Goal: Information Seeking & Learning: Learn about a topic

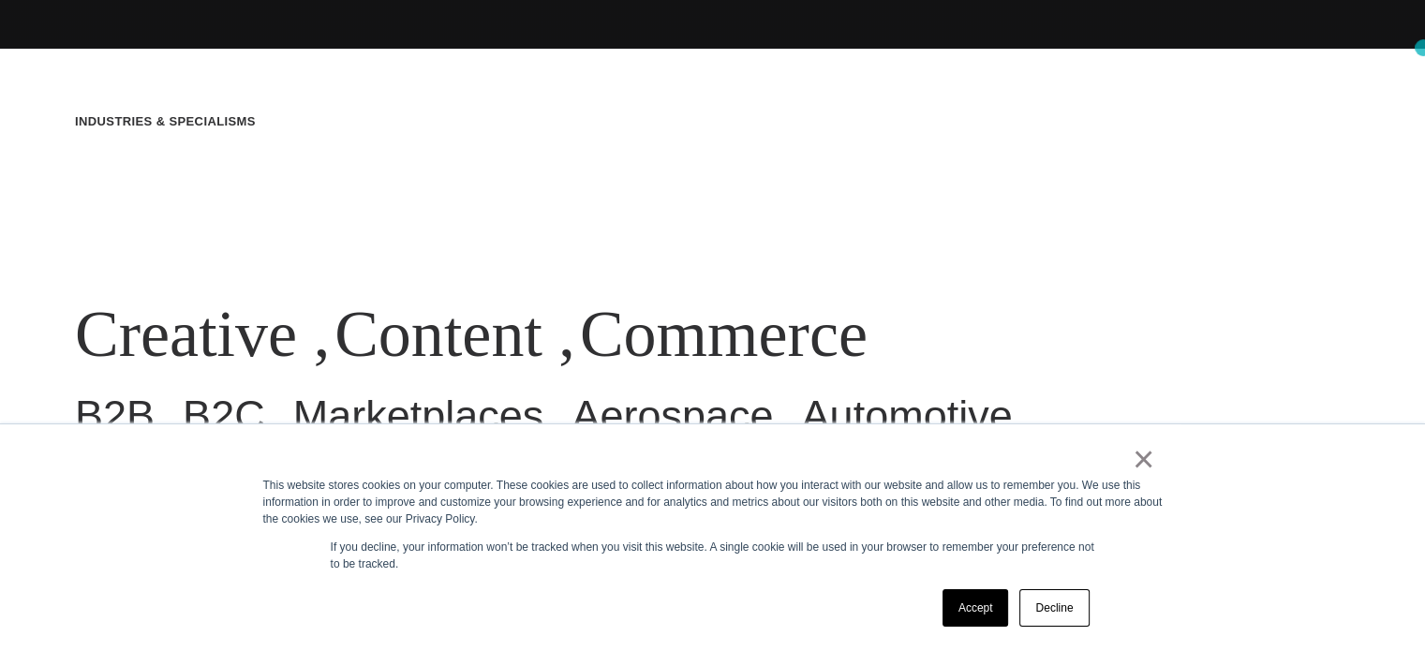
scroll to position [616, 0]
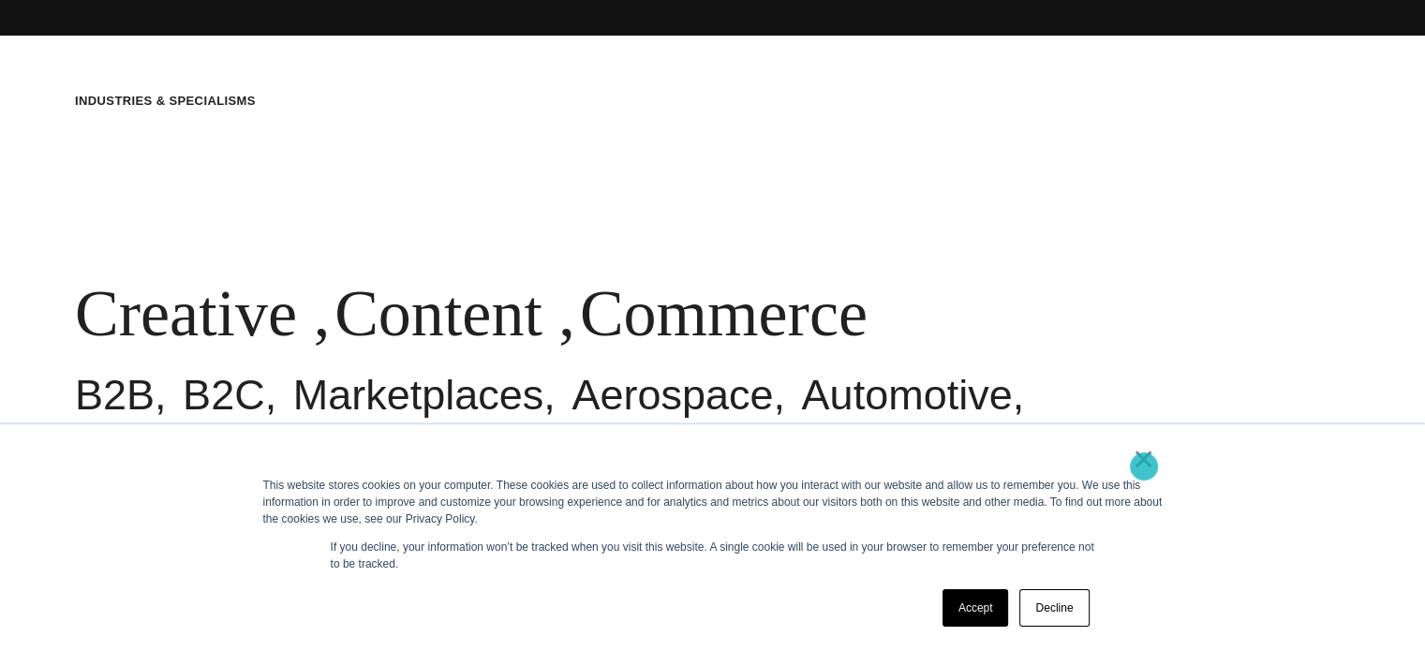
click at [1144, 466] on link "×" at bounding box center [1144, 459] width 22 height 17
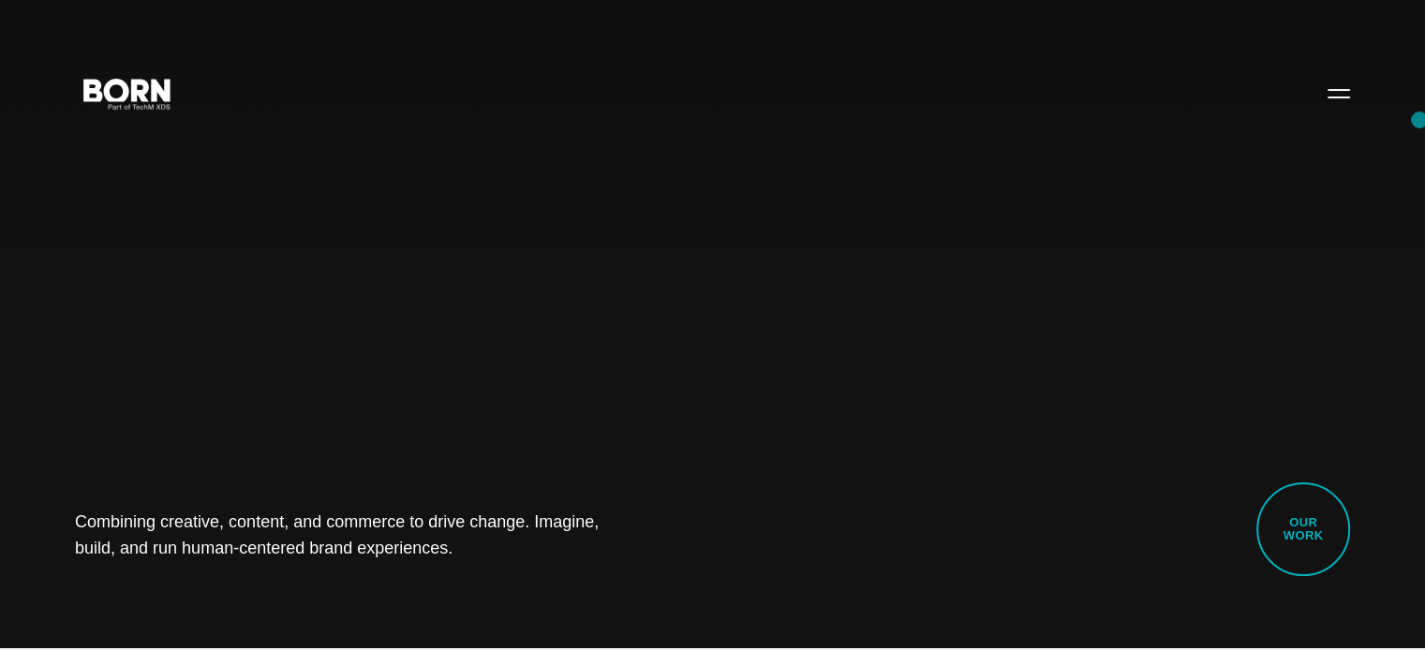
scroll to position [0, 0]
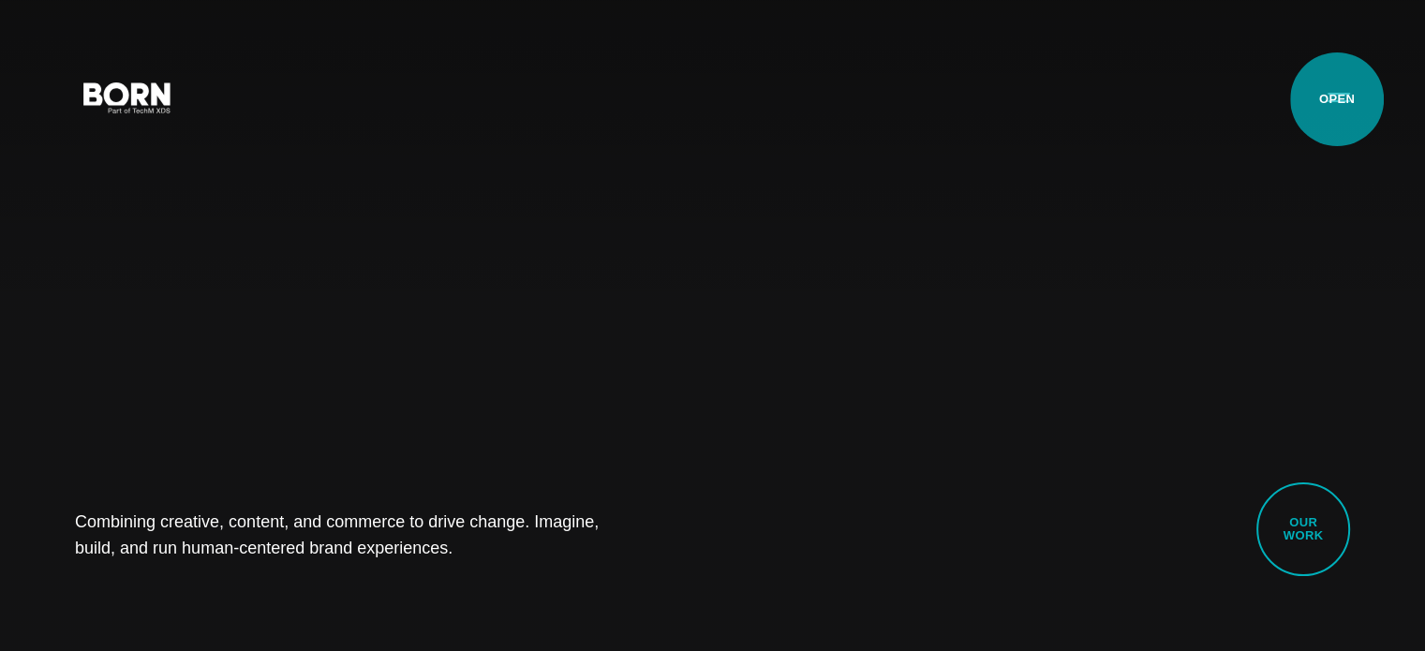
click at [1337, 99] on button "Primary Menu" at bounding box center [1338, 96] width 45 height 39
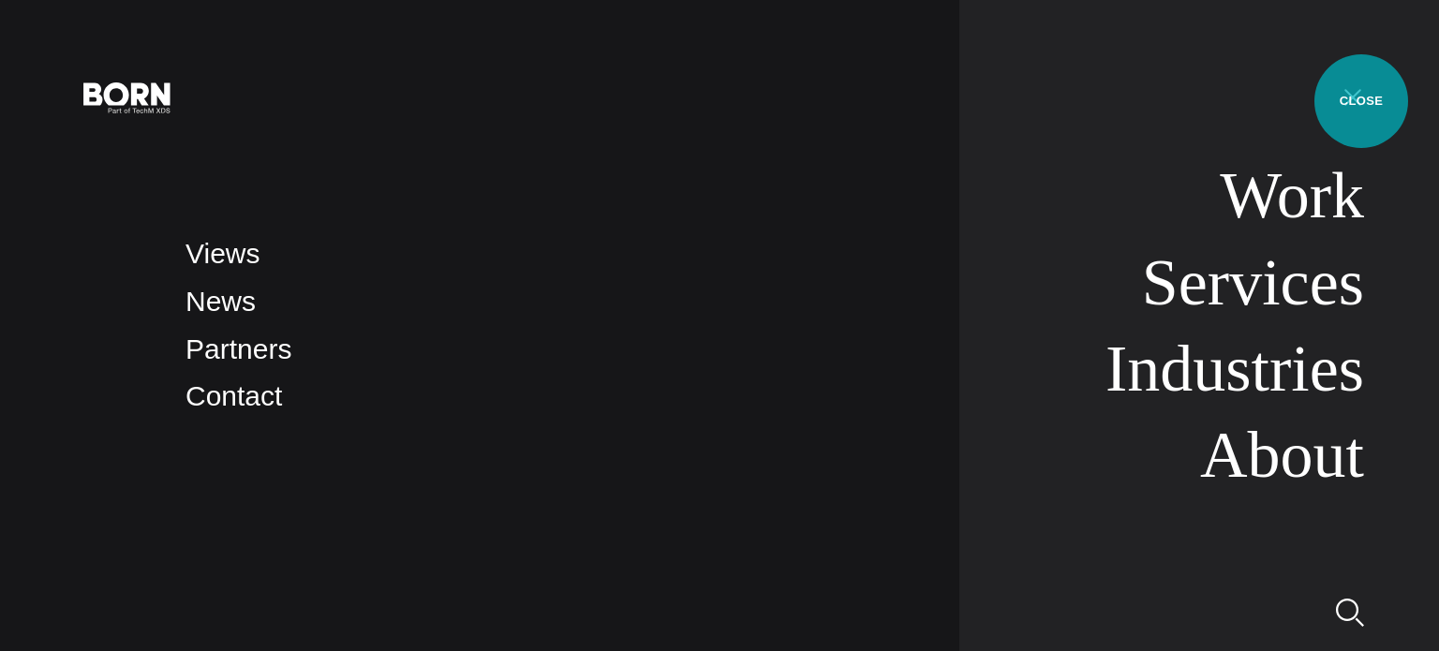
click at [1361, 101] on button "Primary Menu" at bounding box center [1352, 96] width 45 height 39
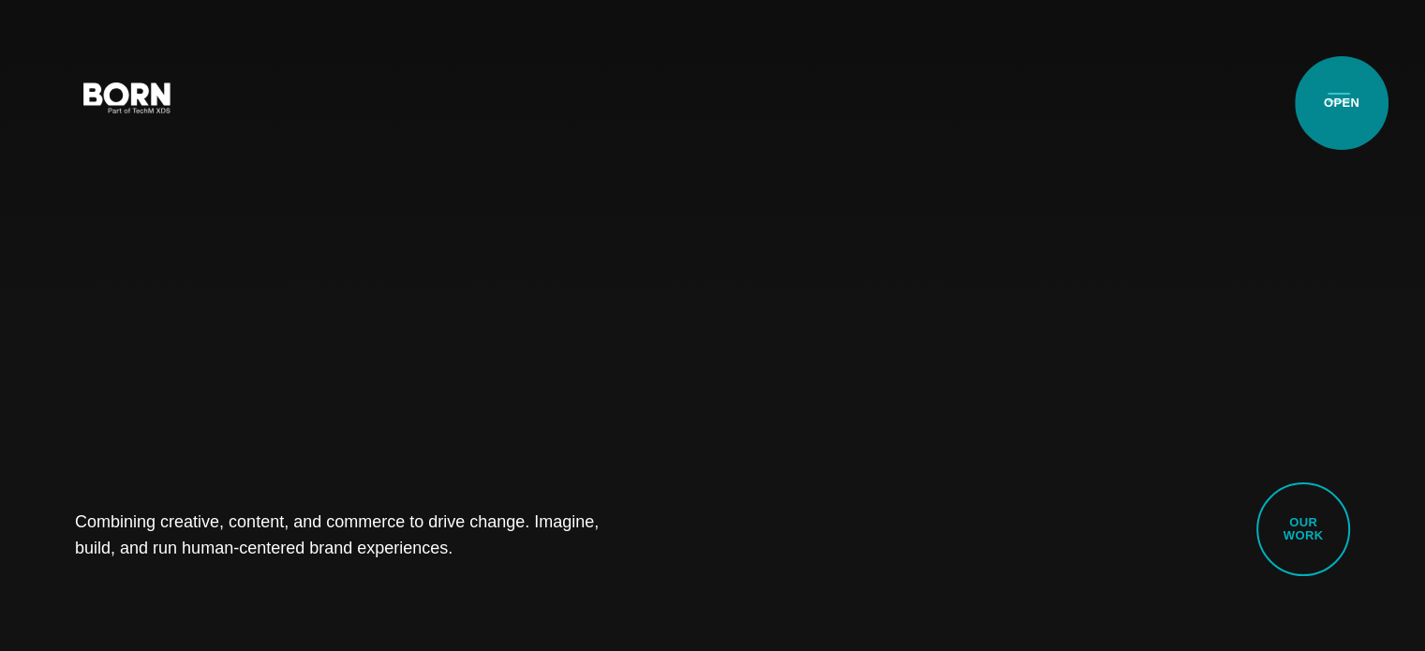
click at [1341, 103] on button "Primary Menu" at bounding box center [1338, 96] width 45 height 39
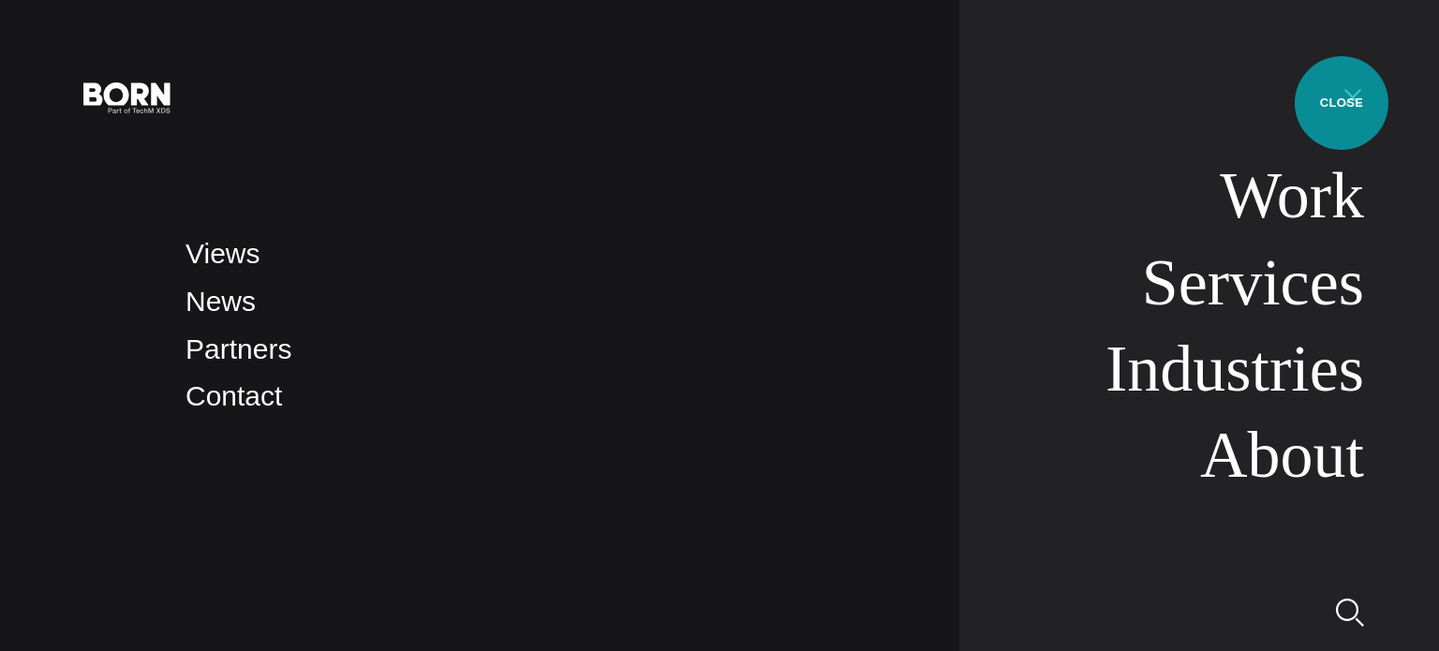
click at [1341, 103] on button "Primary Menu" at bounding box center [1352, 96] width 45 height 39
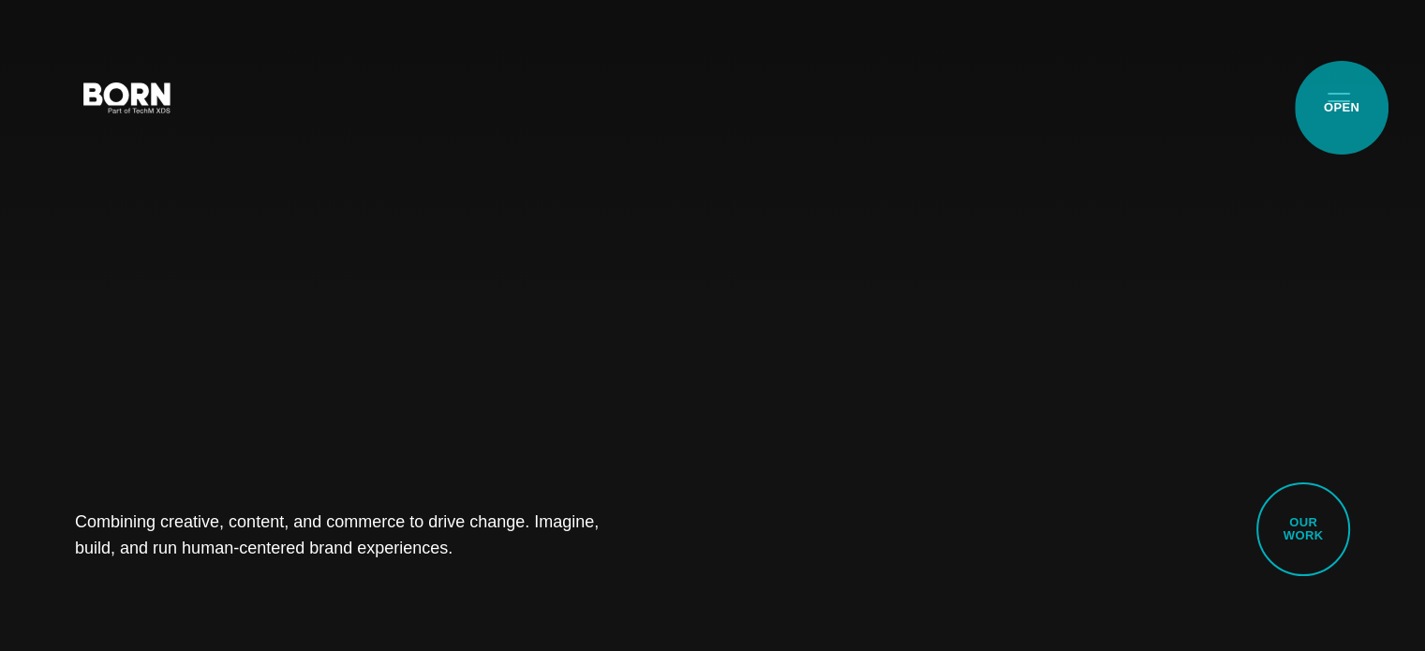
click at [1341, 108] on button "Primary Menu" at bounding box center [1338, 96] width 45 height 39
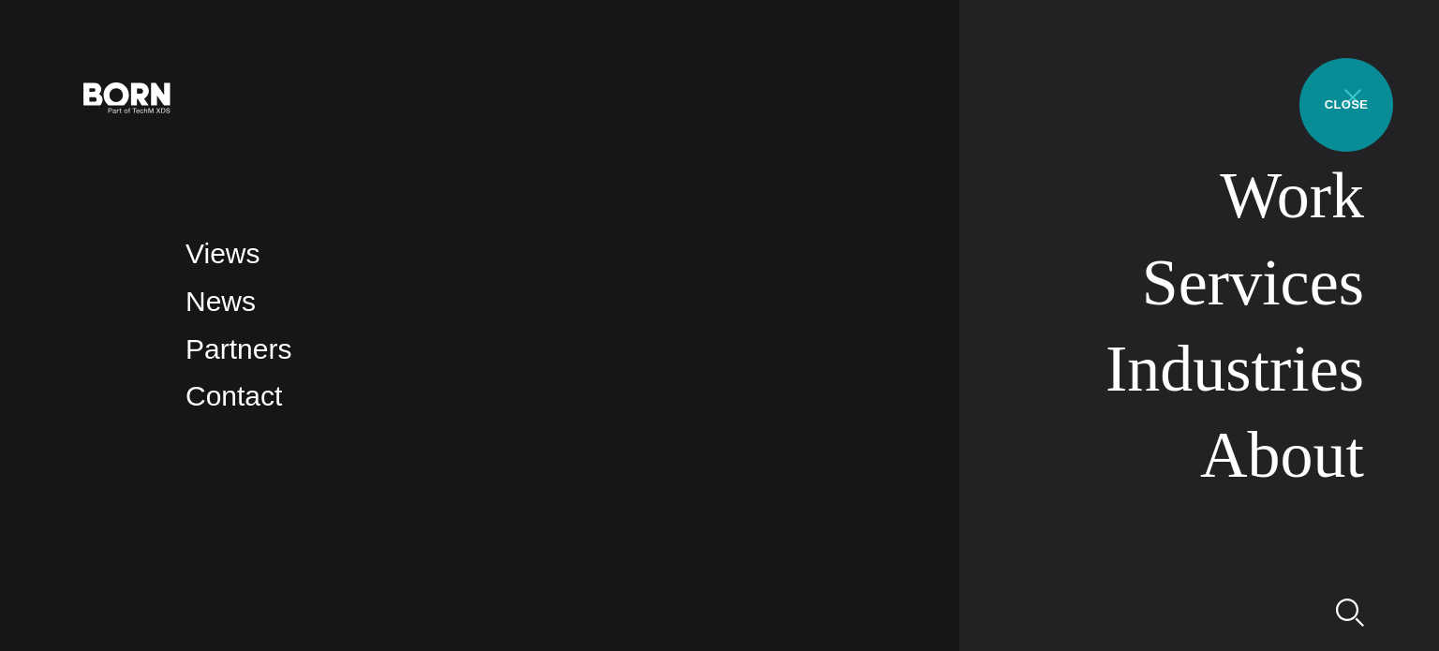
click at [1346, 105] on button "Primary Menu" at bounding box center [1352, 96] width 45 height 39
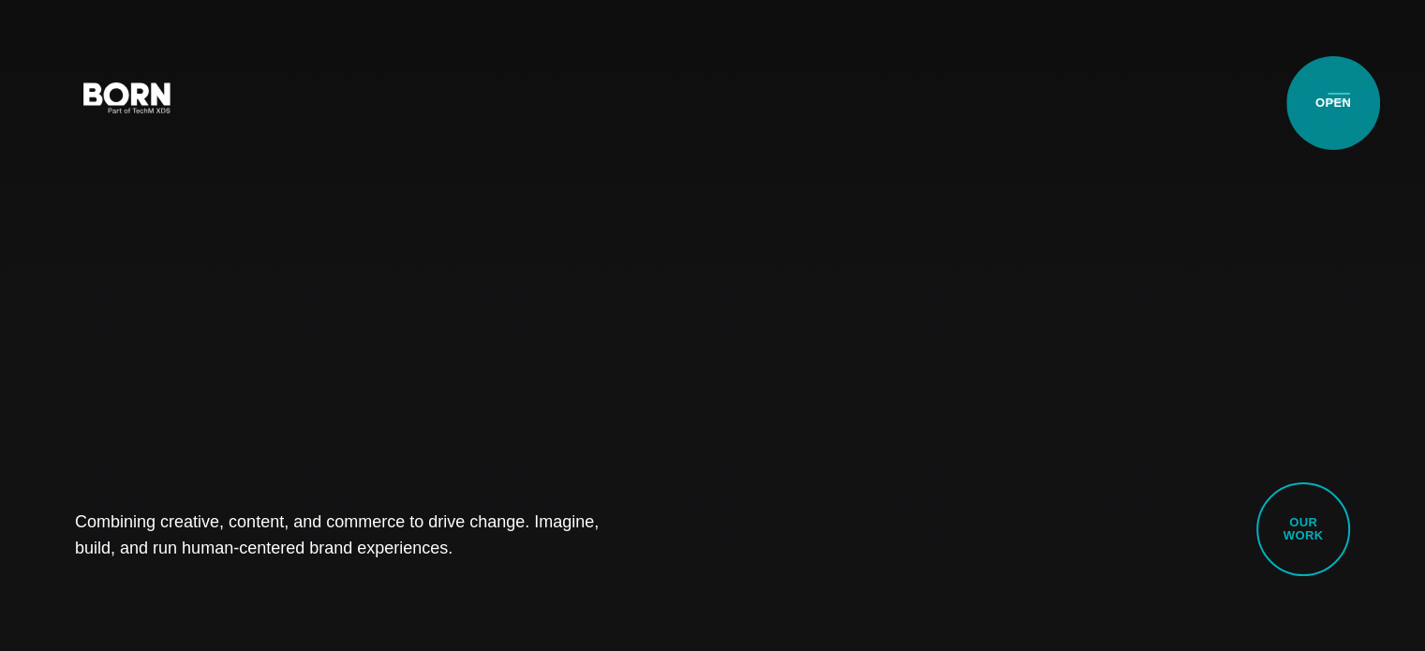
click at [1333, 103] on button "Primary Menu" at bounding box center [1338, 96] width 45 height 39
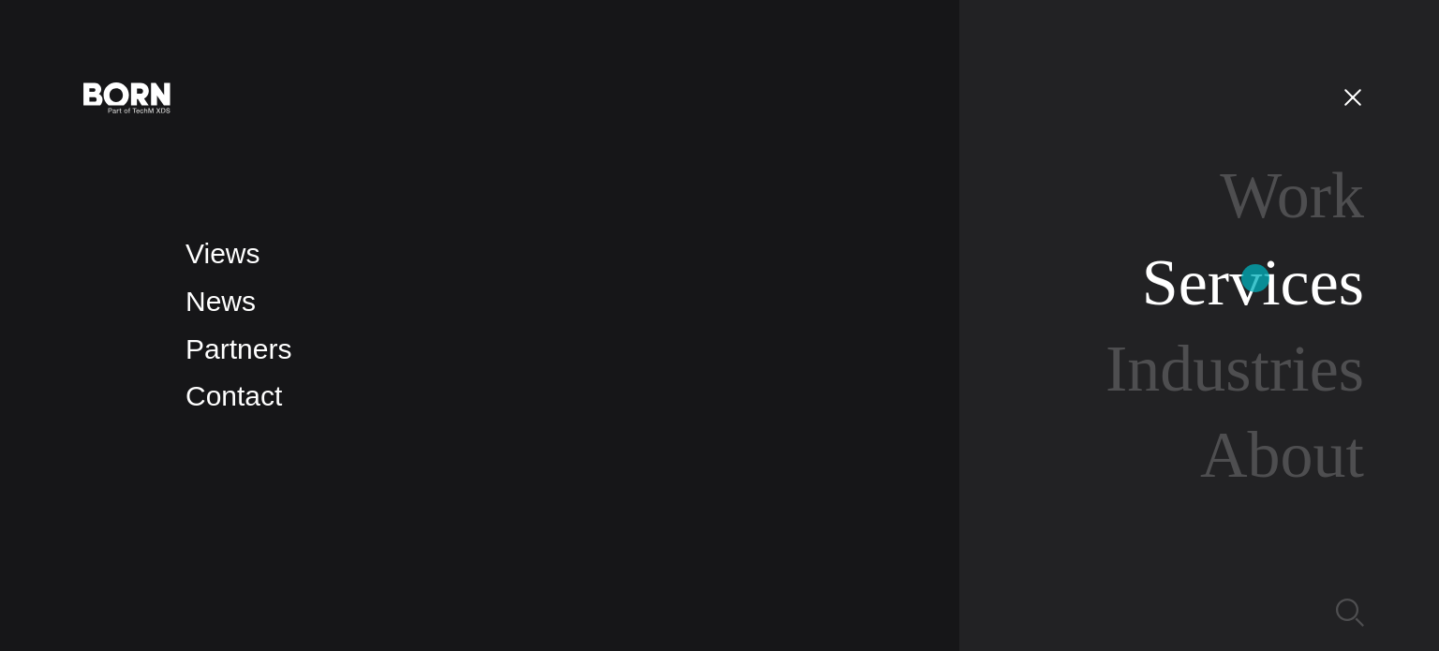
click at [1255, 278] on link "Services" at bounding box center [1253, 282] width 222 height 72
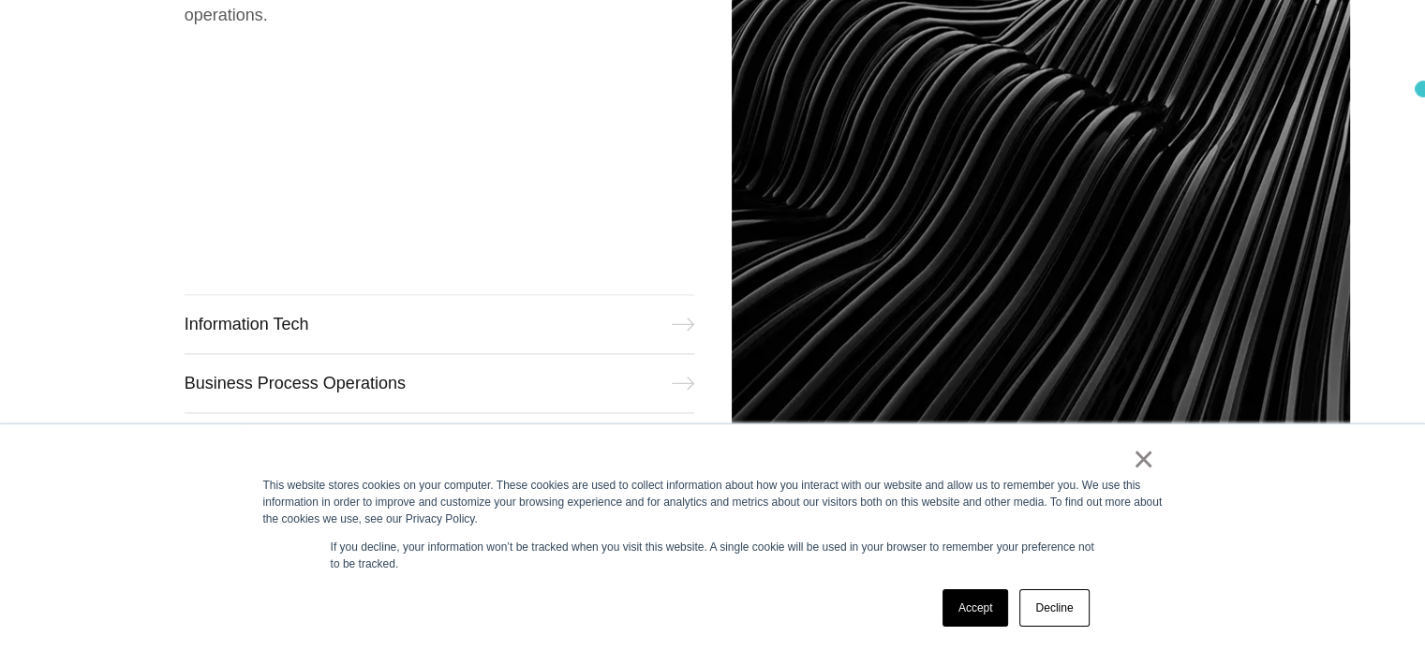
scroll to position [2397, 0]
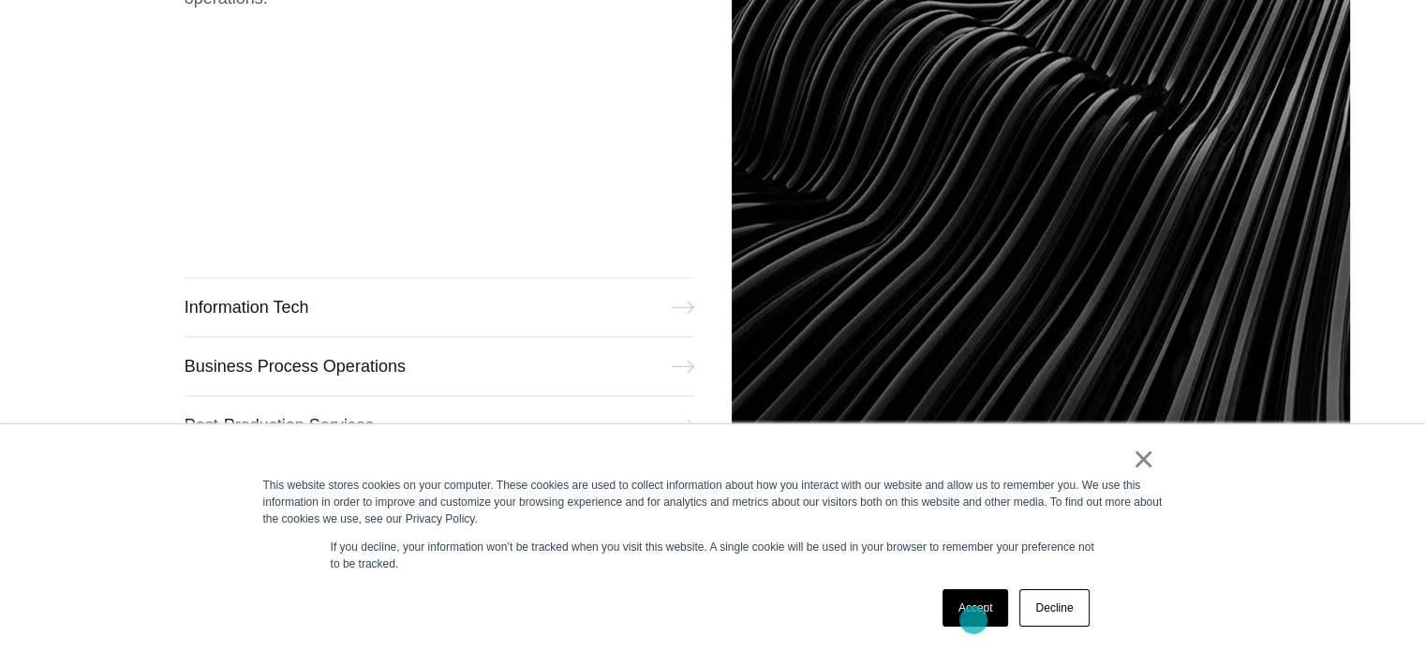
click at [973, 620] on link "Accept" at bounding box center [975, 607] width 67 height 37
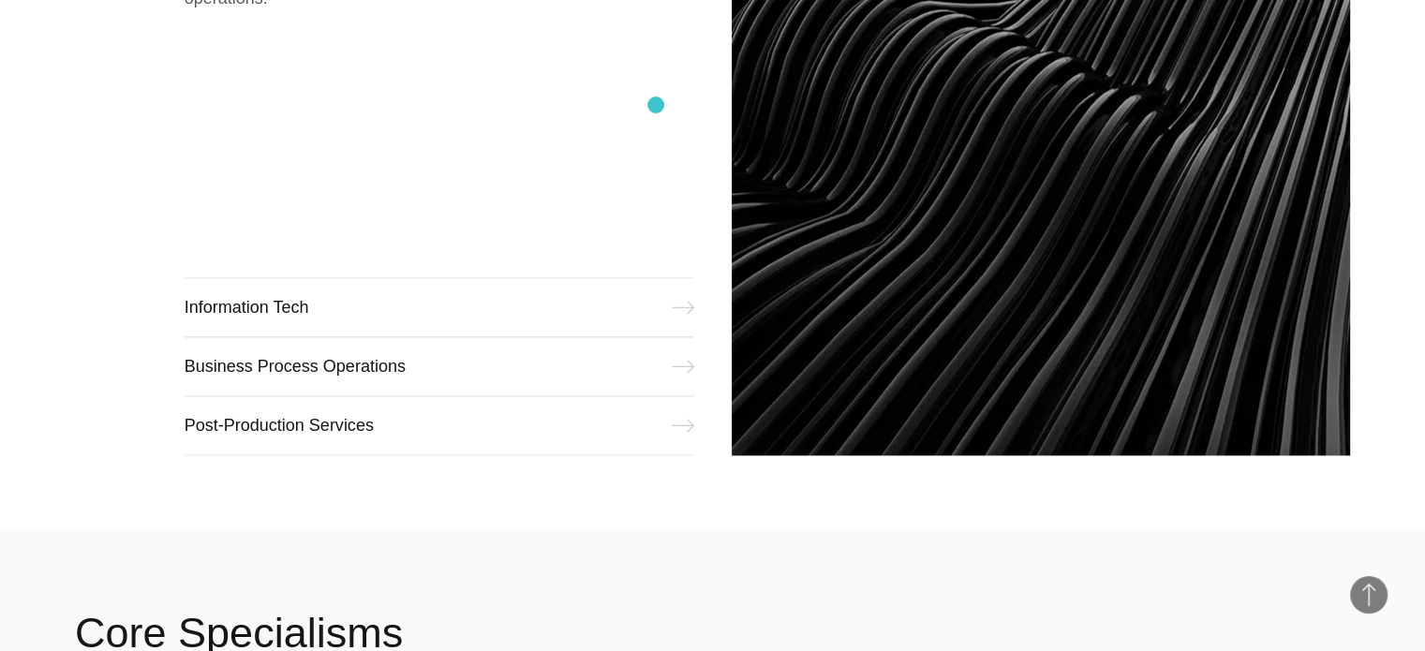
click at [656, 105] on div "Run. Ensuring stellar performance through improved business operations. Informa…" at bounding box center [440, 150] width 510 height 609
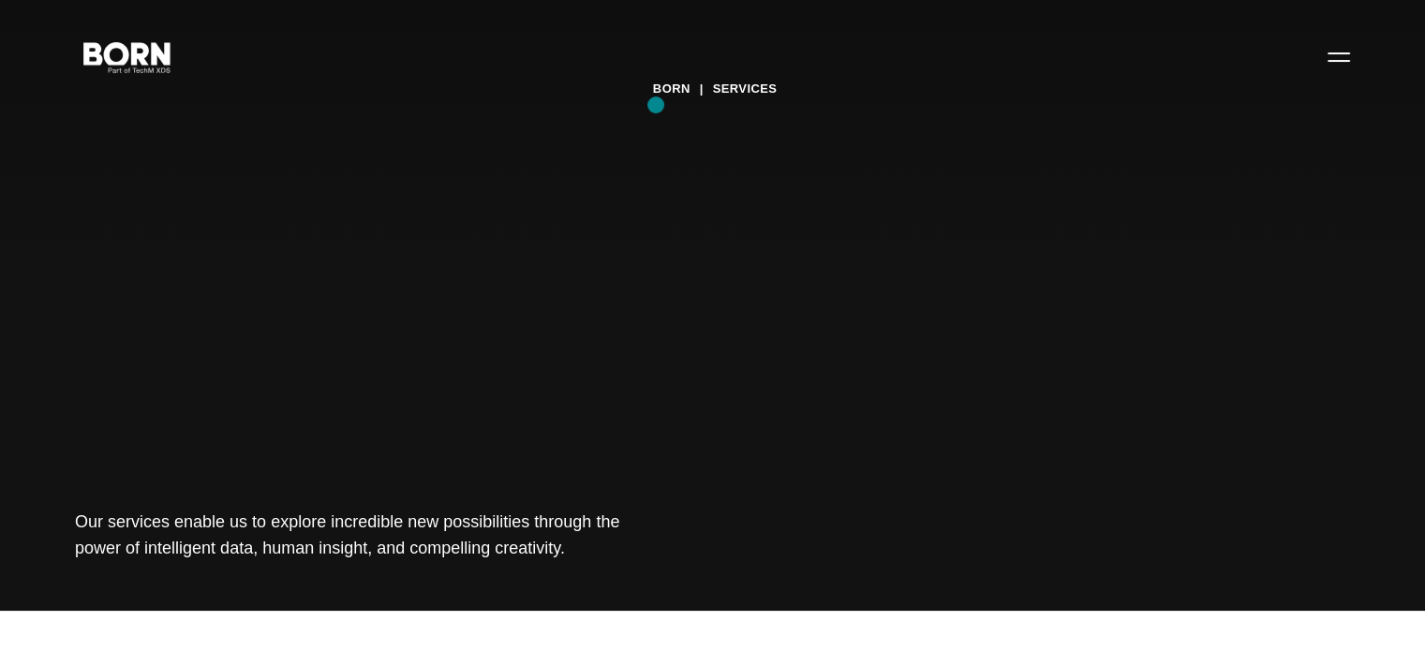
scroll to position [0, 0]
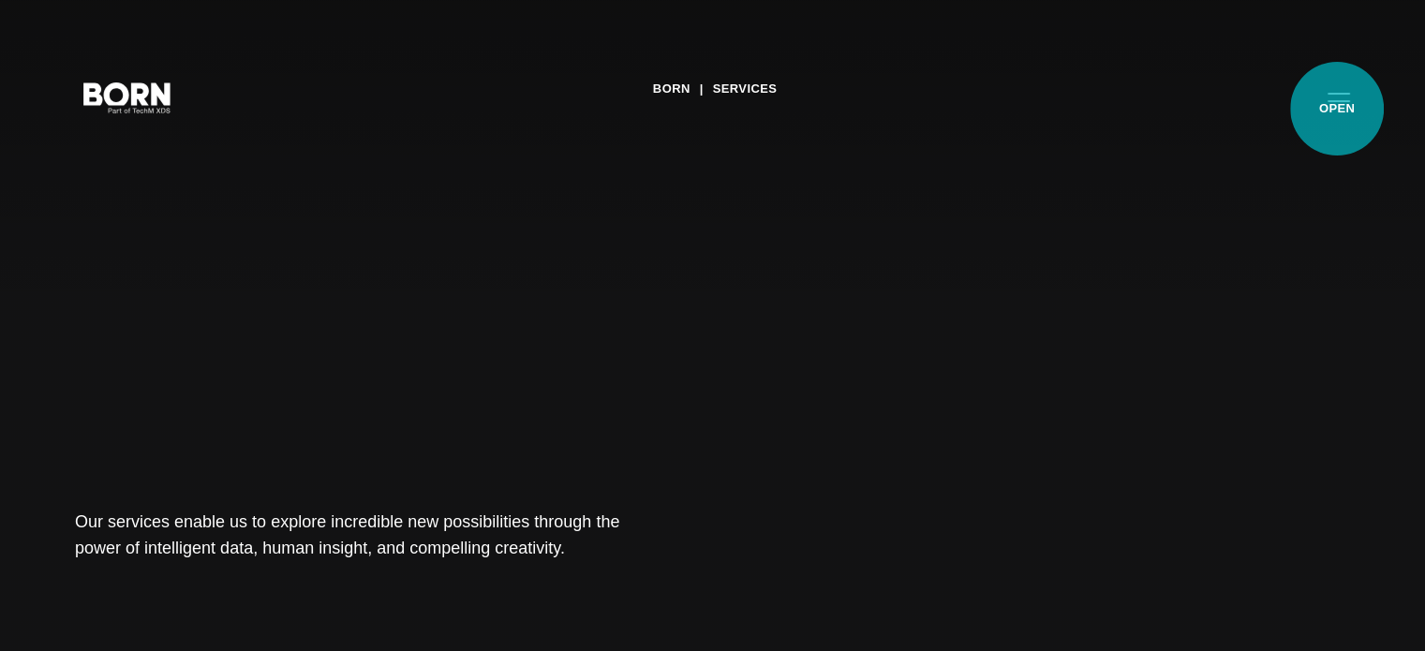
click at [1337, 109] on button "Primary Menu" at bounding box center [1338, 96] width 45 height 39
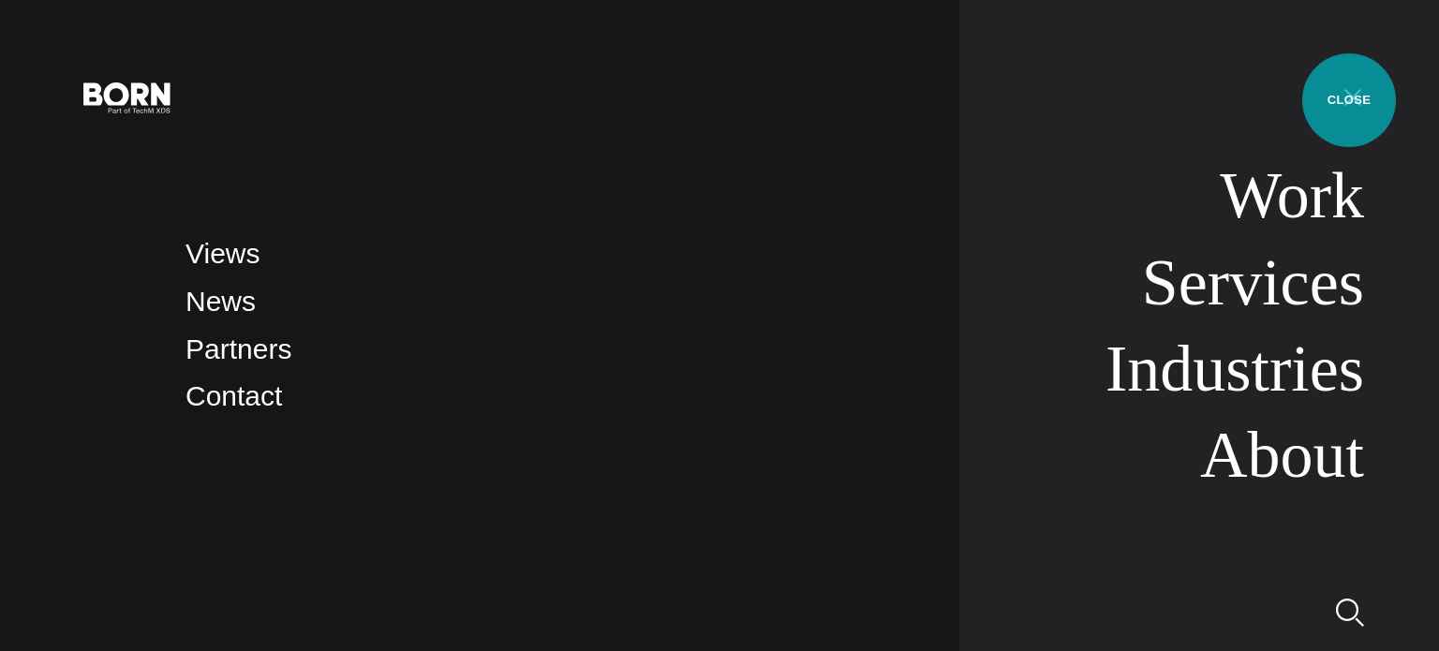
click at [1349, 100] on button "Primary Menu" at bounding box center [1352, 96] width 45 height 39
